Goal: Task Accomplishment & Management: Use online tool/utility

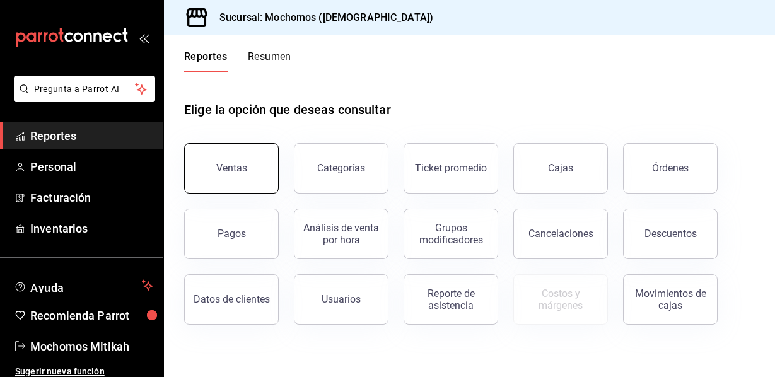
click at [223, 161] on button "Ventas" at bounding box center [231, 168] width 95 height 50
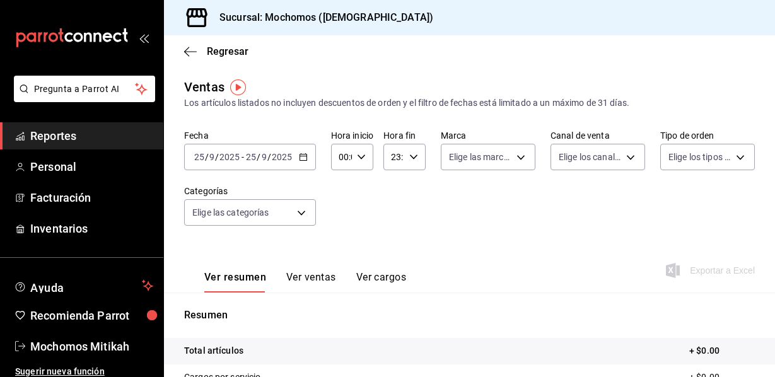
click at [299, 158] on icon "button" at bounding box center [303, 157] width 9 height 9
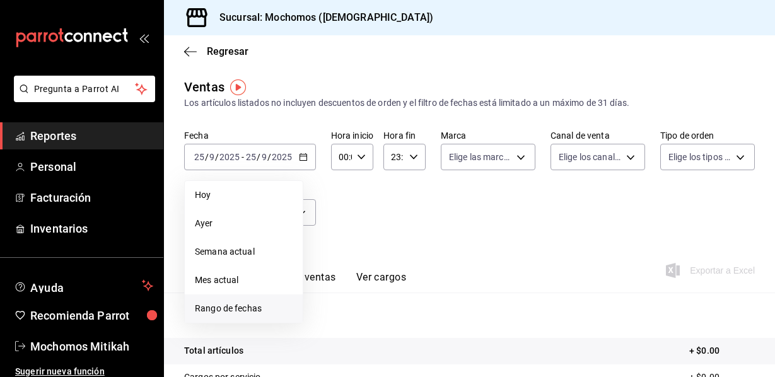
click at [246, 304] on span "Rango de fechas" at bounding box center [244, 308] width 98 height 13
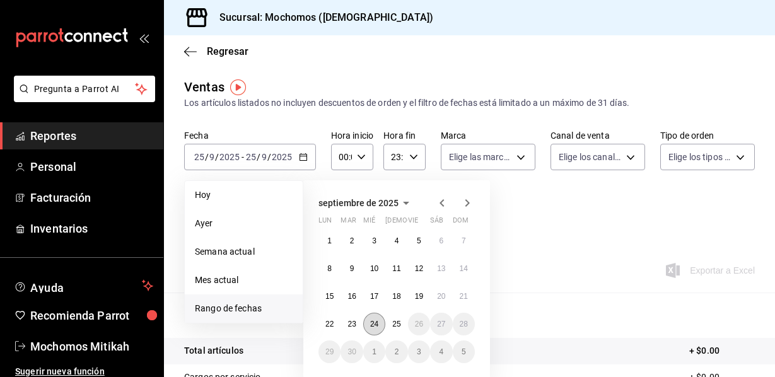
click at [379, 325] on button "24" at bounding box center [374, 324] width 22 height 23
click at [397, 323] on abbr "25" at bounding box center [396, 324] width 8 height 9
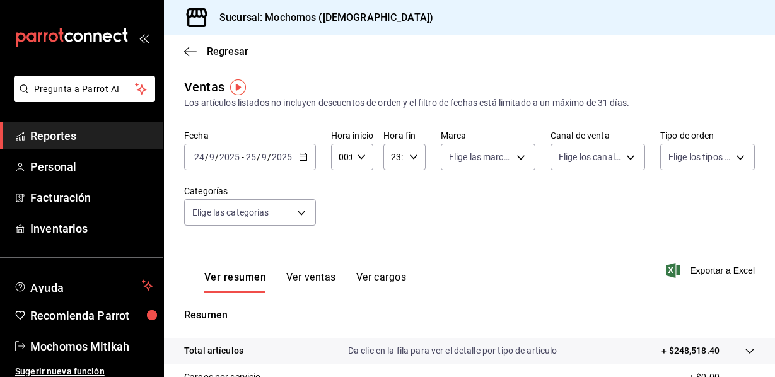
click at [364, 159] on icon "button" at bounding box center [361, 157] width 9 height 9
click at [341, 214] on span "05" at bounding box center [341, 214] width 1 height 10
type input "05:00"
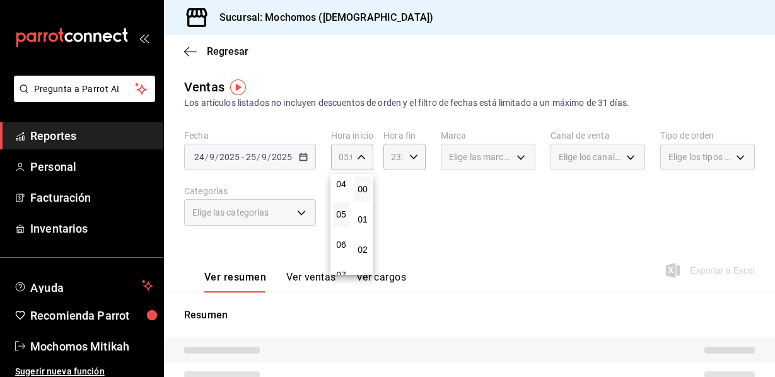
click at [409, 158] on div at bounding box center [387, 188] width 775 height 377
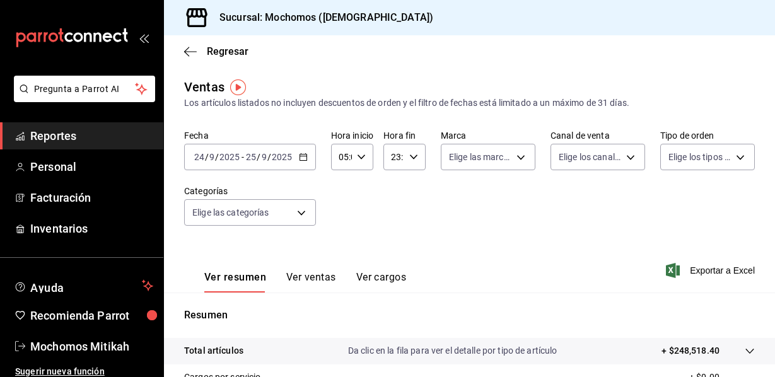
click at [410, 158] on \(Stroke\) "button" at bounding box center [414, 157] width 8 height 4
click at [394, 221] on span "05" at bounding box center [394, 219] width 0 height 10
click at [413, 189] on span "00" at bounding box center [413, 189] width 0 height 10
type input "05:00"
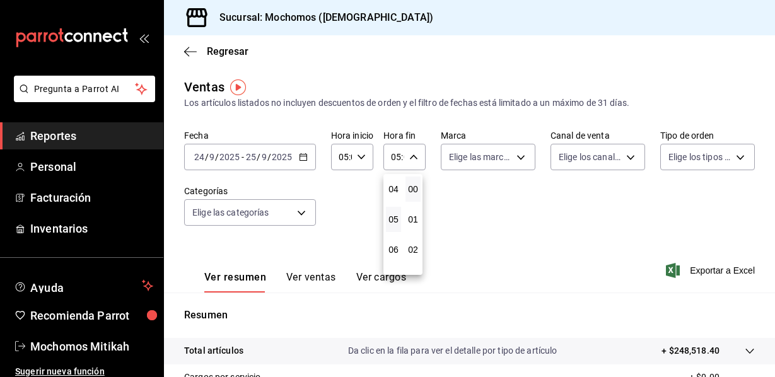
click at [489, 202] on div at bounding box center [387, 188] width 775 height 377
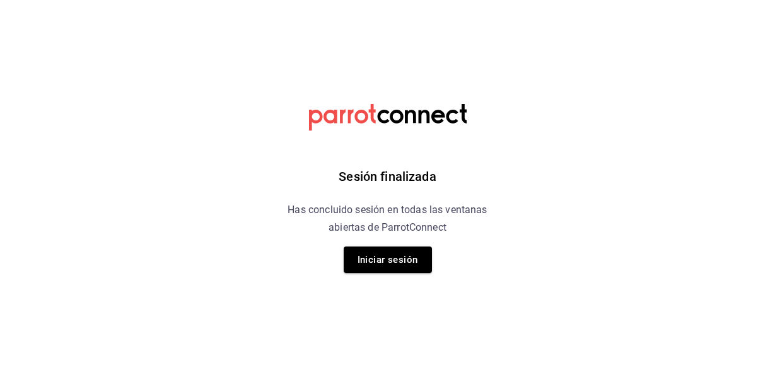
click at [400, 250] on button "Iniciar sesión" at bounding box center [388, 260] width 88 height 26
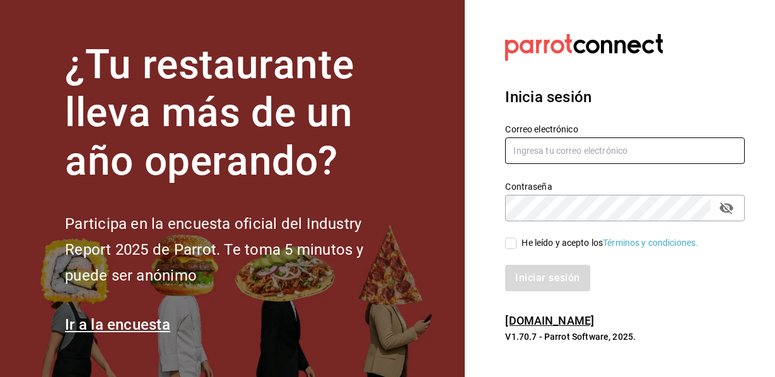
type input "mochomos.mitikah@grupocosteno.com"
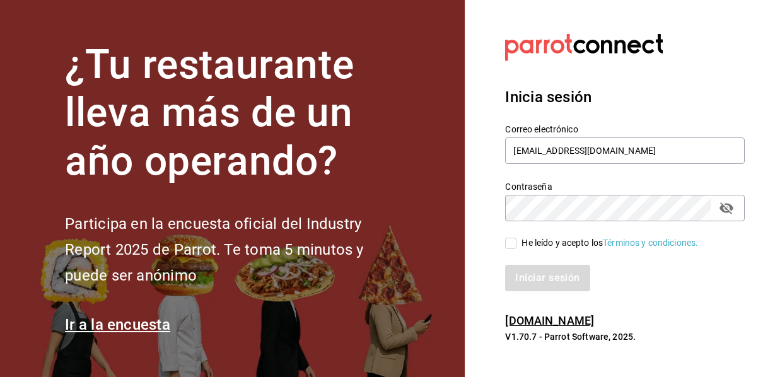
click at [509, 248] on input "He leído y acepto los Términos y condiciones." at bounding box center [510, 243] width 11 height 11
checkbox input "true"
click at [523, 280] on button "Iniciar sesión" at bounding box center [548, 278] width 86 height 26
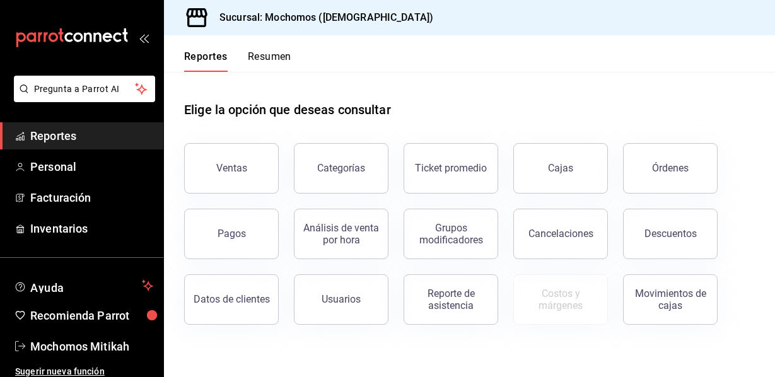
click at [243, 176] on button "Ventas" at bounding box center [231, 168] width 95 height 50
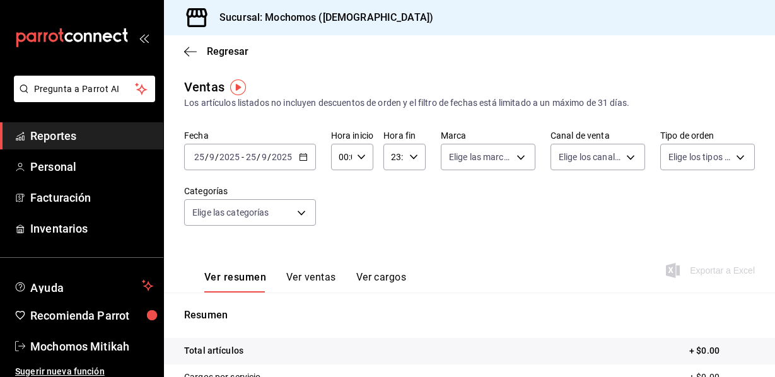
click at [310, 160] on div "[DATE] [DATE] - [DATE] [DATE]" at bounding box center [250, 157] width 132 height 26
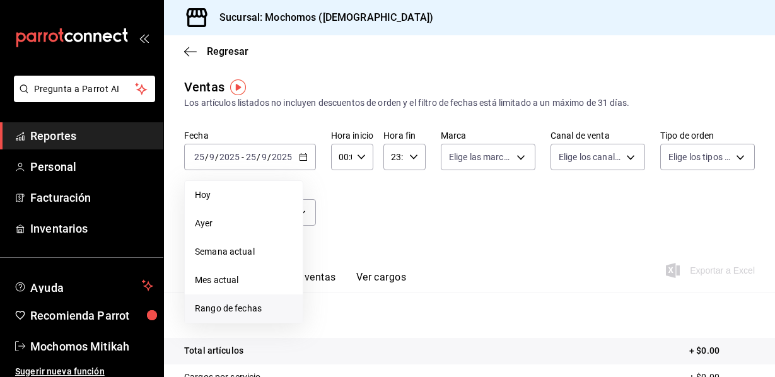
click at [236, 312] on span "Rango de fechas" at bounding box center [244, 308] width 98 height 13
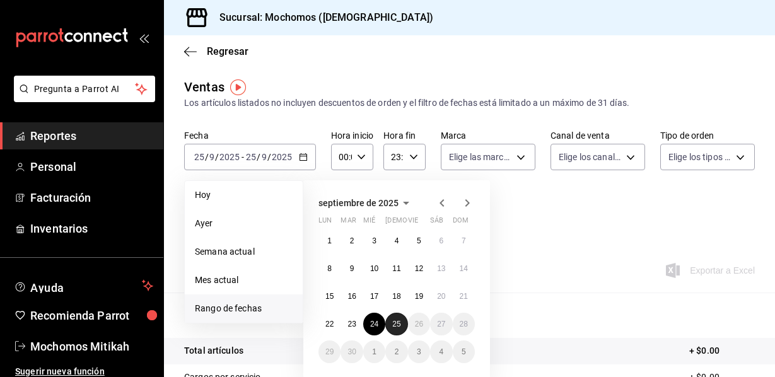
click at [399, 324] on abbr "25" at bounding box center [396, 324] width 8 height 9
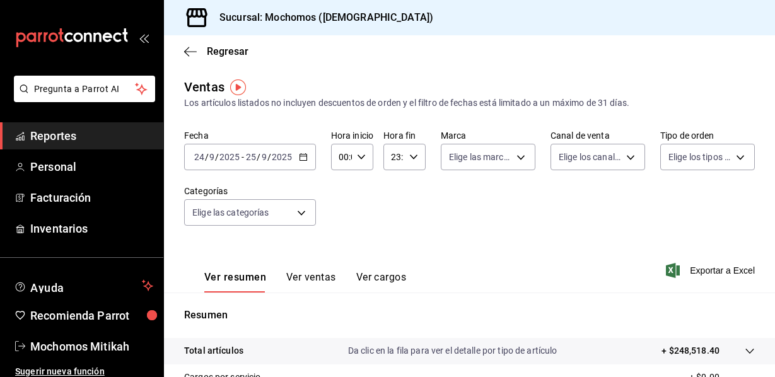
click at [363, 158] on icon "button" at bounding box center [361, 157] width 9 height 9
click at [341, 219] on span "05" at bounding box center [341, 214] width 1 height 10
type input "05:00"
click at [412, 157] on div at bounding box center [387, 188] width 775 height 377
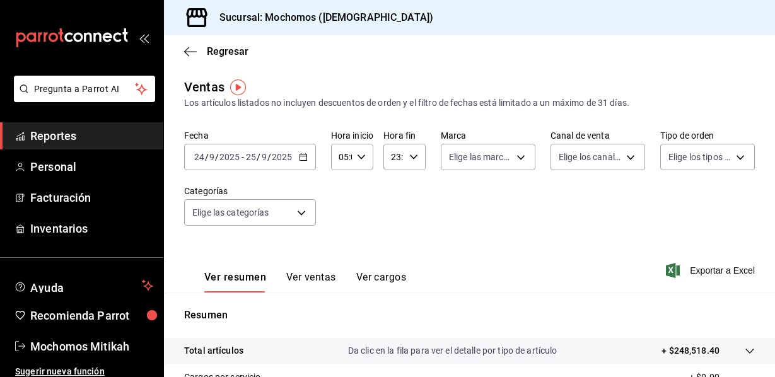
click at [412, 157] on \(Stroke\) "button" at bounding box center [414, 157] width 8 height 4
click at [394, 215] on span "05" at bounding box center [394, 214] width 0 height 10
click at [413, 189] on span "00" at bounding box center [413, 189] width 0 height 10
type input "05:00"
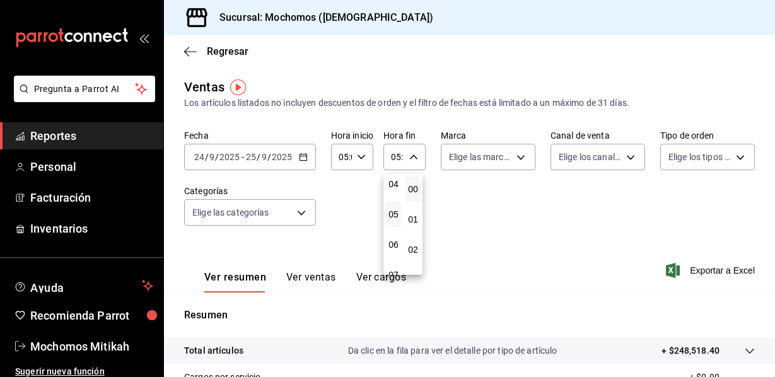
click at [499, 206] on div at bounding box center [387, 188] width 775 height 377
click at [701, 264] on span "Exportar a Excel" at bounding box center [711, 270] width 86 height 15
